Goal: Information Seeking & Learning: Learn about a topic

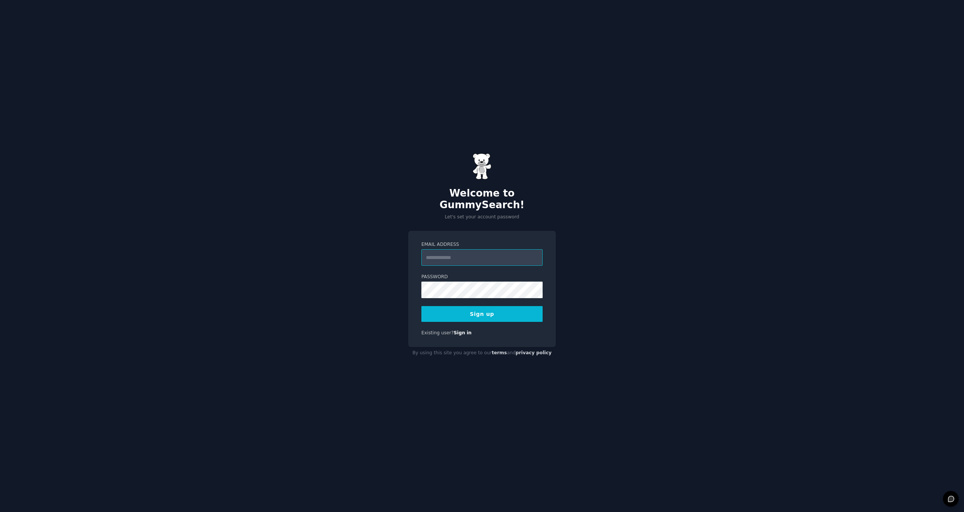
click at [454, 251] on input "Email Address" at bounding box center [481, 257] width 121 height 17
type input "**********"
click at [499, 310] on button "Sign up" at bounding box center [481, 314] width 121 height 16
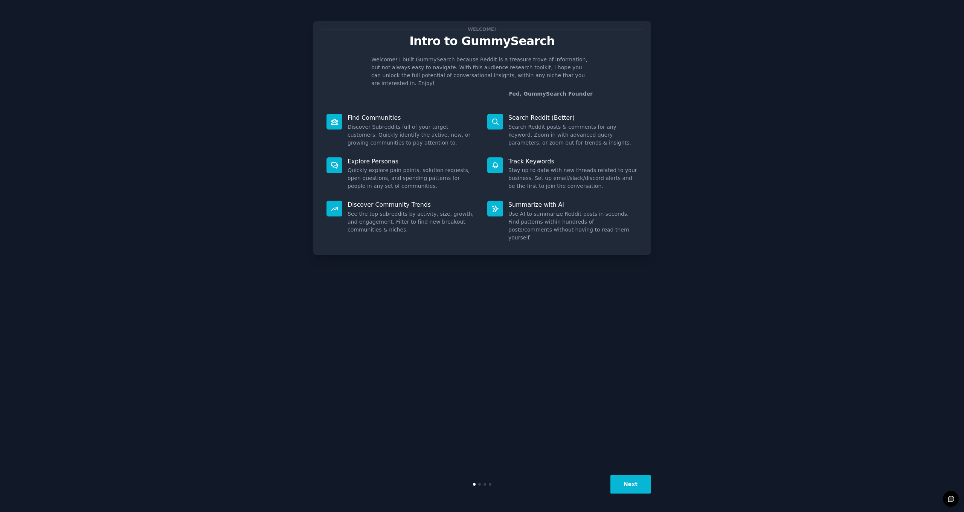
click at [632, 484] on button "Next" at bounding box center [630, 484] width 40 height 18
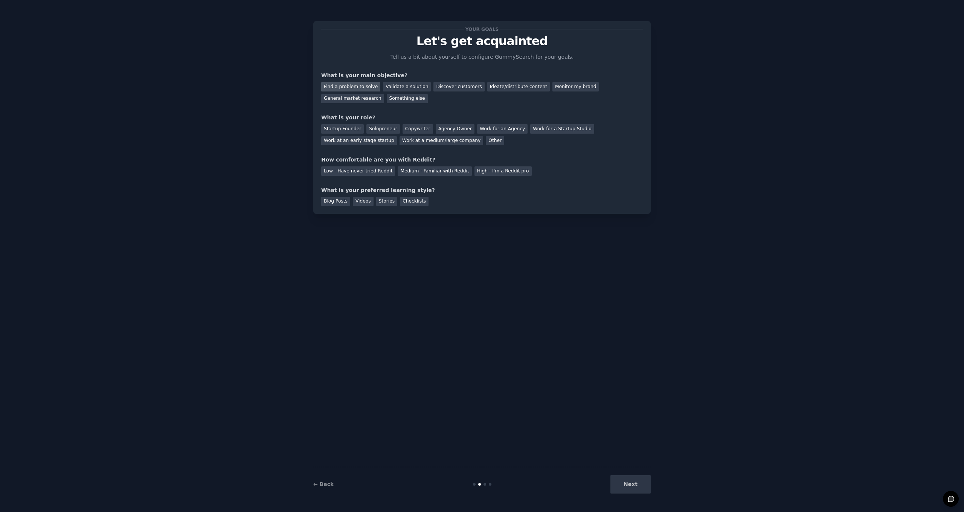
click at [364, 86] on div "Find a problem to solve" at bounding box center [350, 86] width 59 height 9
click at [410, 87] on div "Validate a solution" at bounding box center [407, 86] width 48 height 9
click at [366, 88] on div "Find a problem to solve" at bounding box center [350, 86] width 59 height 9
click at [349, 129] on div "Startup Founder" at bounding box center [342, 128] width 43 height 9
click at [367, 127] on div "Solopreneur" at bounding box center [382, 128] width 33 height 9
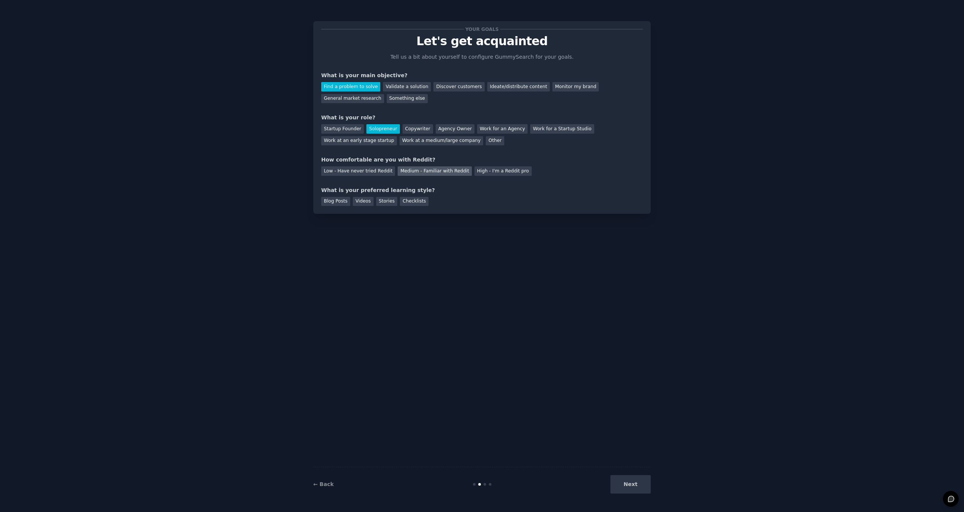
click at [451, 173] on div "Medium - Familiar with Reddit" at bounding box center [434, 170] width 74 height 9
click at [364, 200] on div "Videos" at bounding box center [363, 201] width 21 height 9
click at [626, 486] on button "Next" at bounding box center [630, 484] width 40 height 18
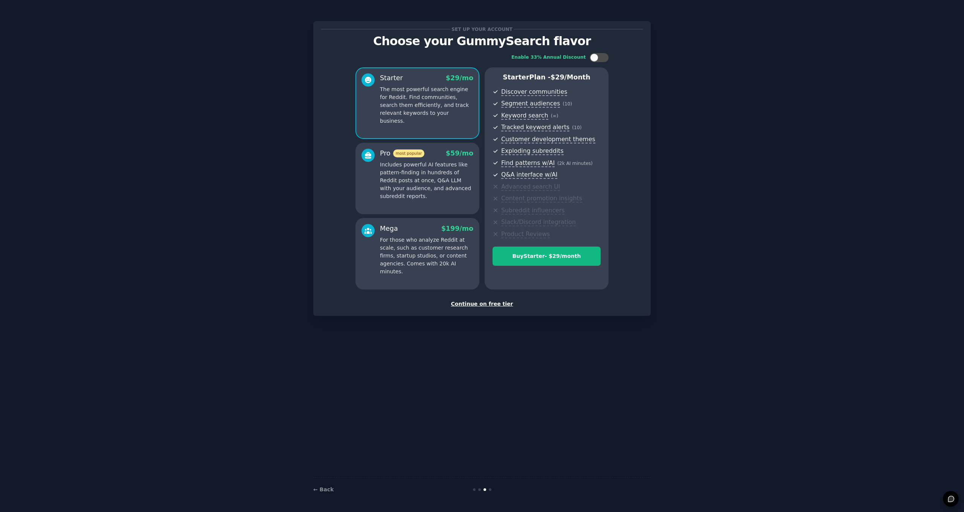
click at [488, 302] on div "Continue on free tier" at bounding box center [481, 304] width 321 height 8
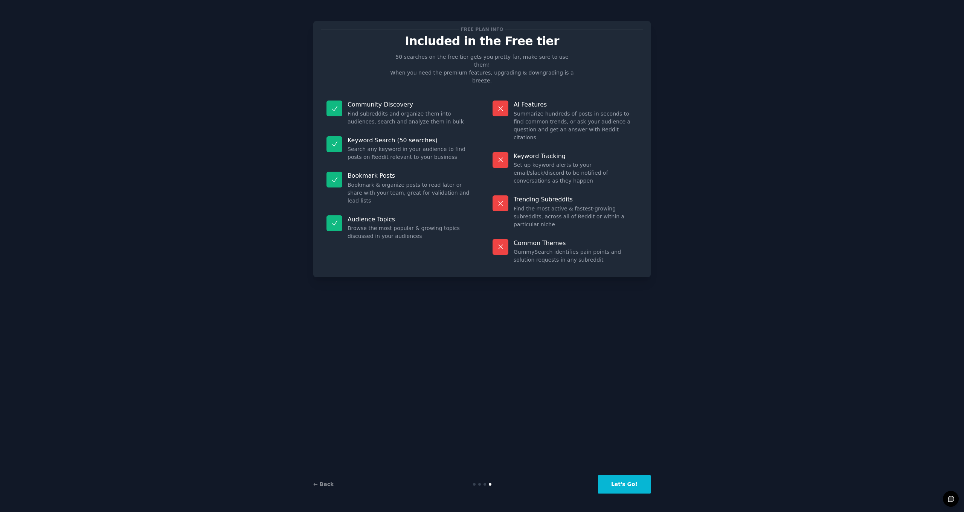
click at [630, 491] on button "Let's Go!" at bounding box center [624, 484] width 53 height 18
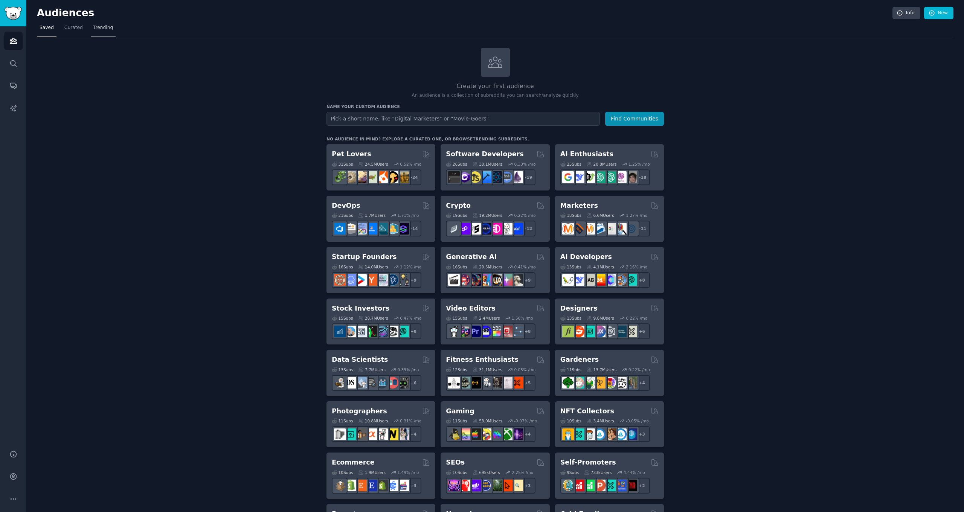
click at [111, 30] on span "Trending" at bounding box center [103, 27] width 20 height 7
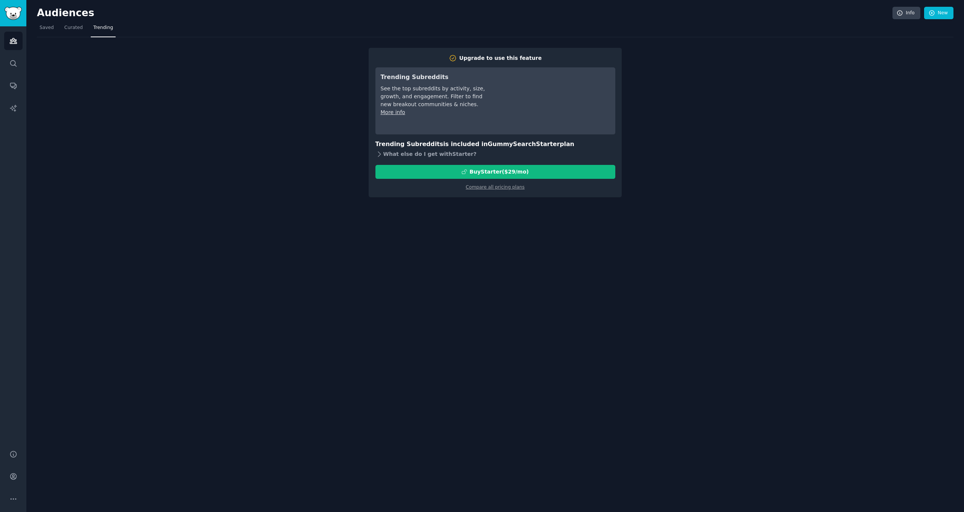
click at [379, 153] on icon at bounding box center [379, 154] width 8 height 8
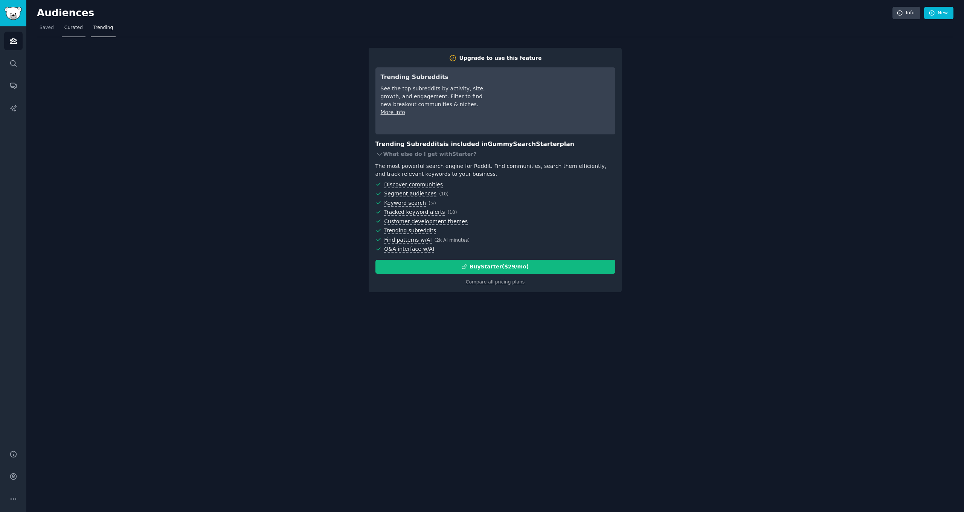
click at [72, 27] on span "Curated" at bounding box center [73, 27] width 18 height 7
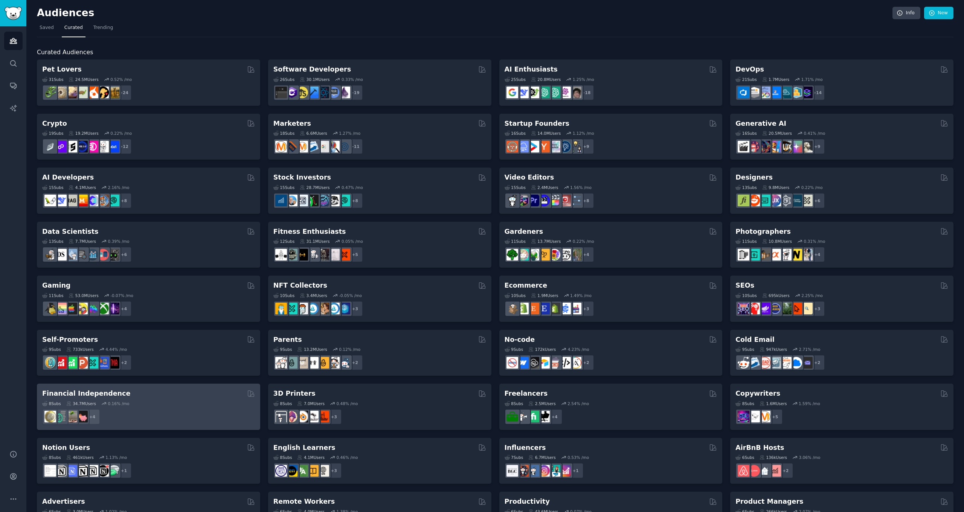
click at [151, 389] on div "Financial Independence" at bounding box center [148, 393] width 213 height 9
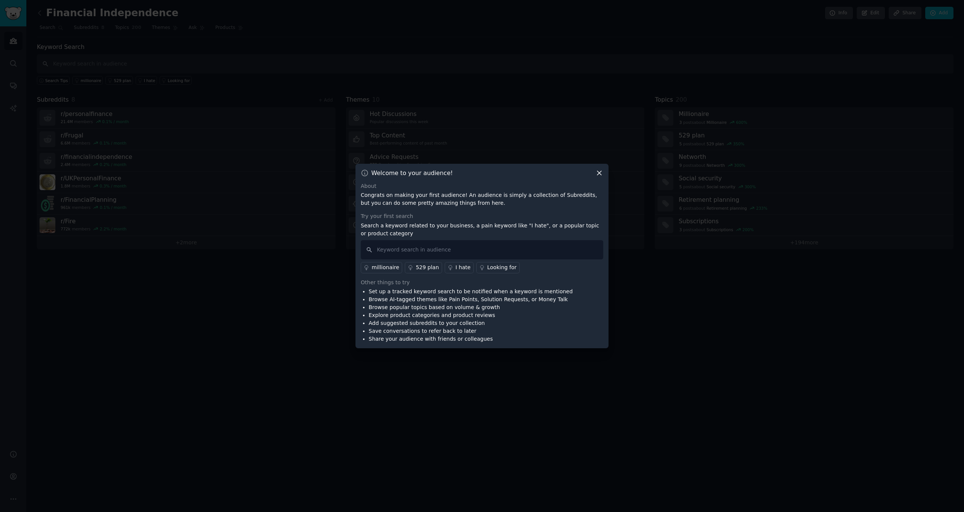
click at [597, 174] on icon at bounding box center [599, 173] width 8 height 8
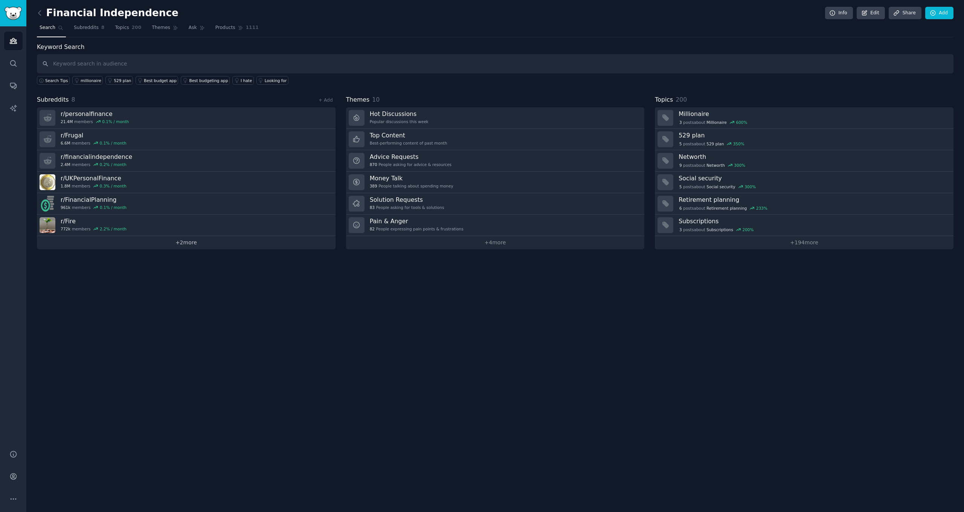
click at [203, 248] on link "+ 2 more" at bounding box center [186, 242] width 298 height 13
click at [41, 13] on icon at bounding box center [40, 13] width 8 height 8
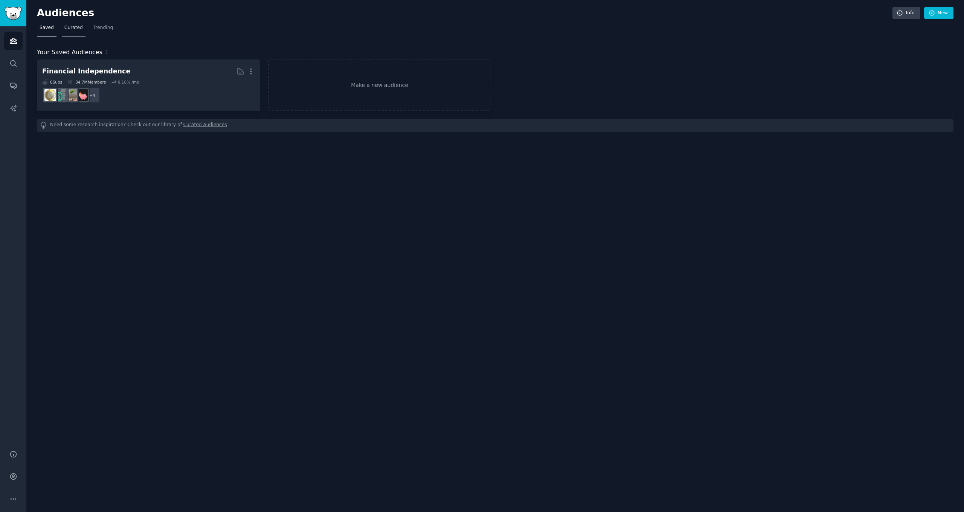
click at [77, 29] on span "Curated" at bounding box center [73, 27] width 18 height 7
